Goal: Task Accomplishment & Management: Use online tool/utility

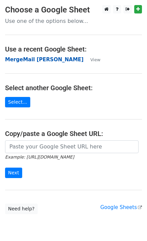
click at [60, 59] on strong "MergeMail [PERSON_NAME]" at bounding box center [44, 59] width 78 height 6
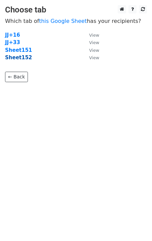
click at [25, 59] on strong "Sheet152" at bounding box center [18, 57] width 27 height 6
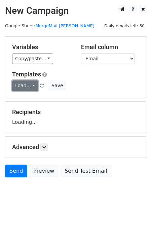
click at [26, 87] on link "Load..." at bounding box center [25, 85] width 26 height 10
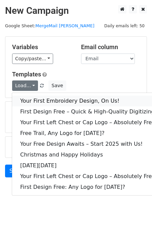
click at [49, 101] on link "Your First Embroidery Design, On Us!" at bounding box center [88, 100] width 153 height 11
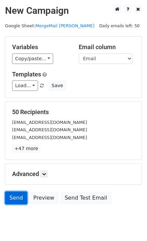
click at [22, 195] on link "Send" at bounding box center [16, 197] width 22 height 13
